Goal: Navigation & Orientation: Find specific page/section

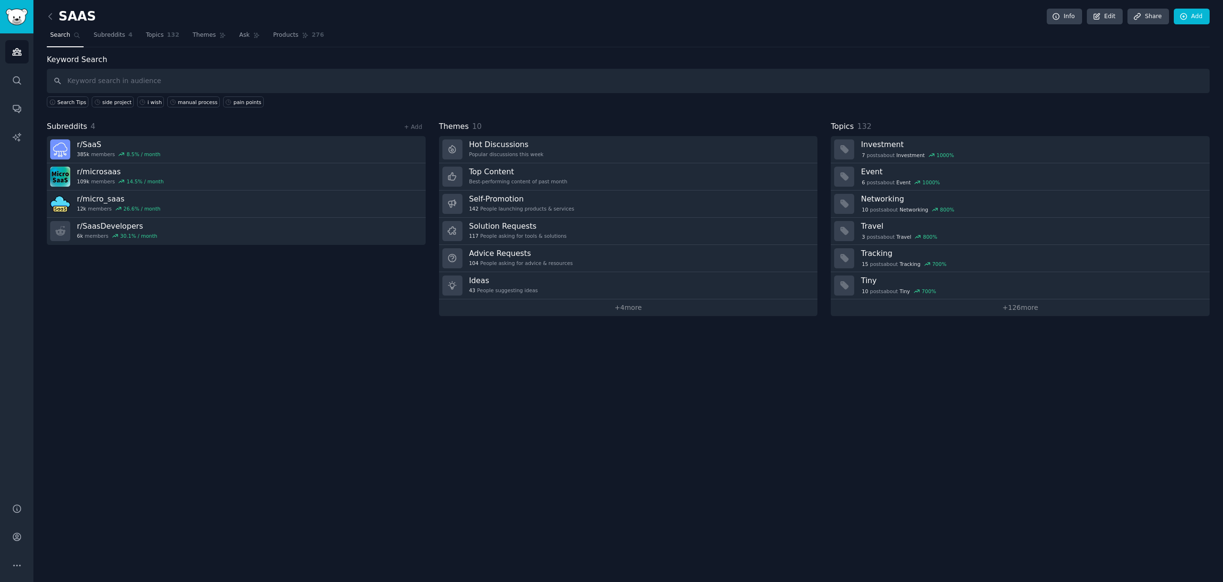
click at [341, 499] on div "SAAS Info Edit Share Add Search Subreddits 4 Topics 132 Themes Ask Products 276…" at bounding box center [627, 291] width 1189 height 582
click at [106, 170] on h3 "r/ microsaas" at bounding box center [120, 172] width 87 height 10
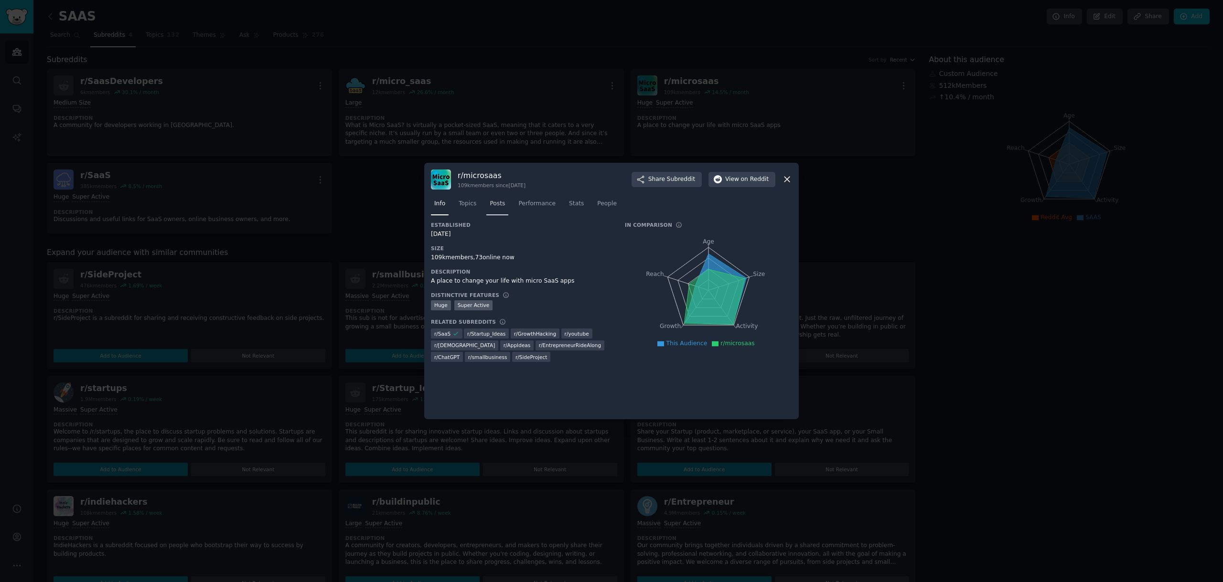
click at [500, 205] on span "Posts" at bounding box center [497, 204] width 15 height 9
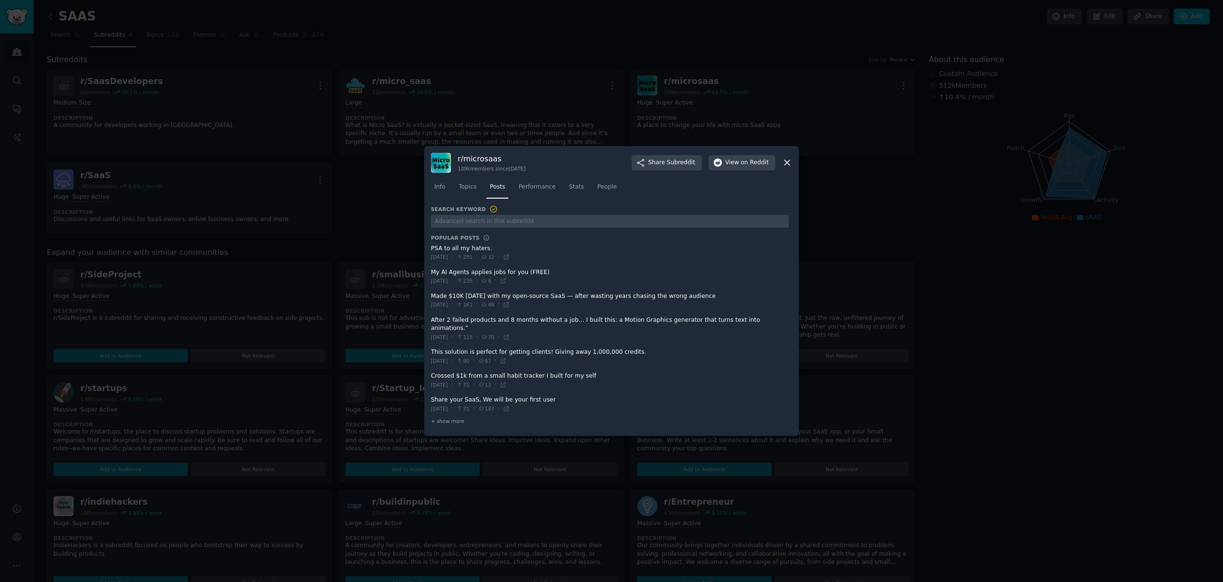
click at [449, 53] on div at bounding box center [611, 291] width 1223 height 582
